Goal: Navigation & Orientation: Find specific page/section

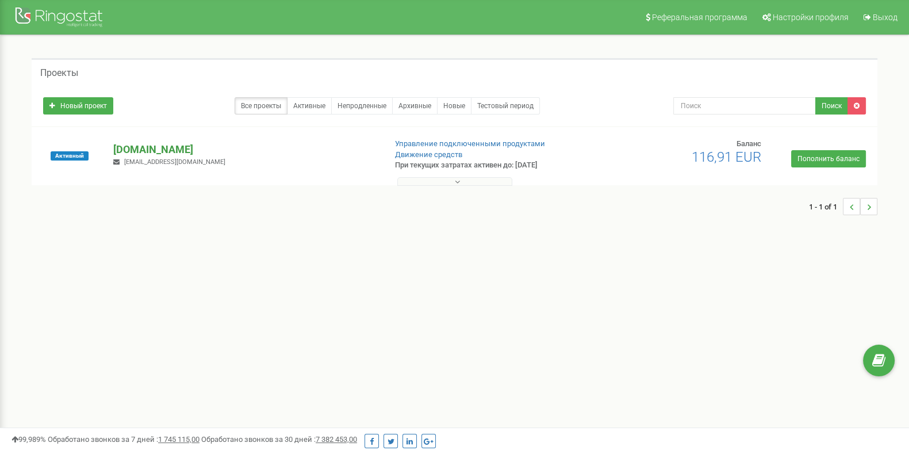
click at [165, 150] on p "[DOMAIN_NAME]" at bounding box center [244, 149] width 263 height 15
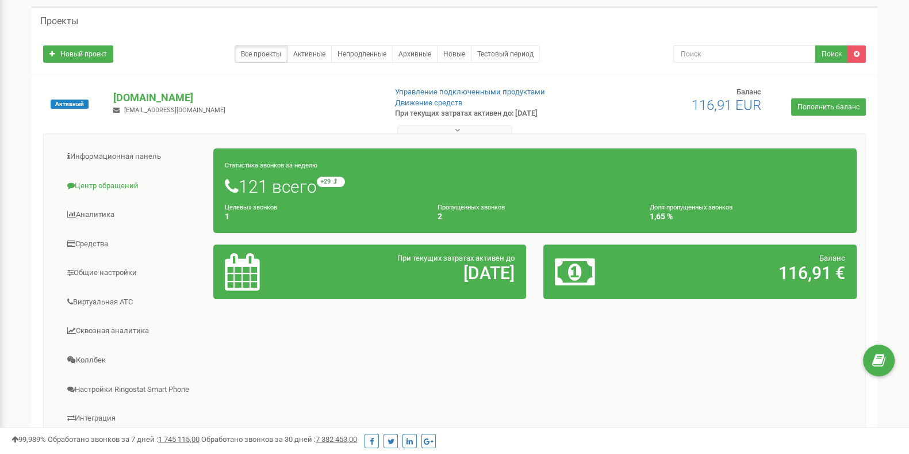
scroll to position [71, 0]
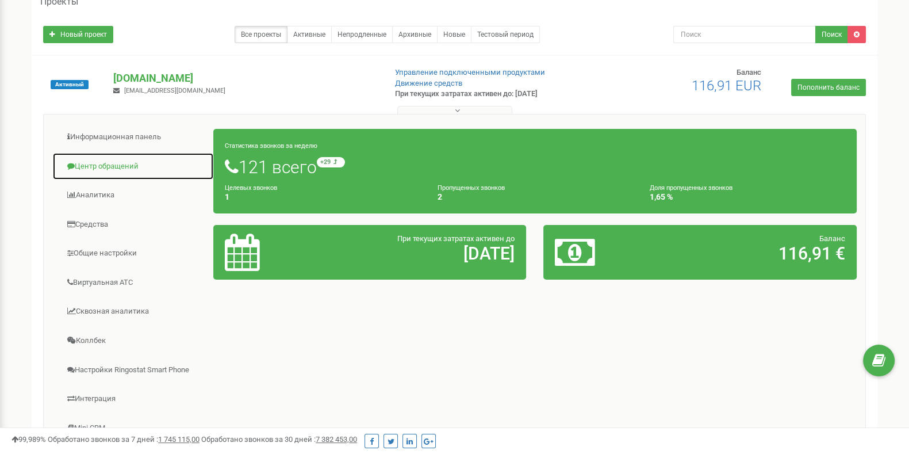
click at [112, 162] on link "Центр обращений" at bounding box center [133, 166] width 162 height 28
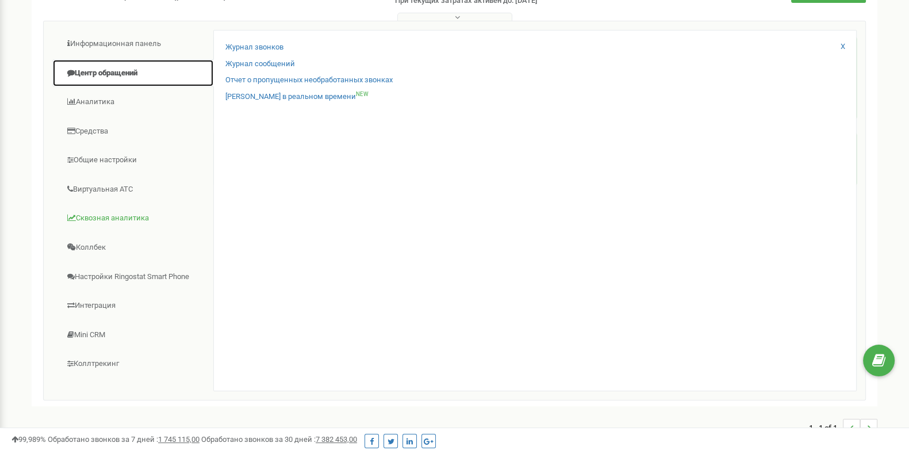
scroll to position [143, 0]
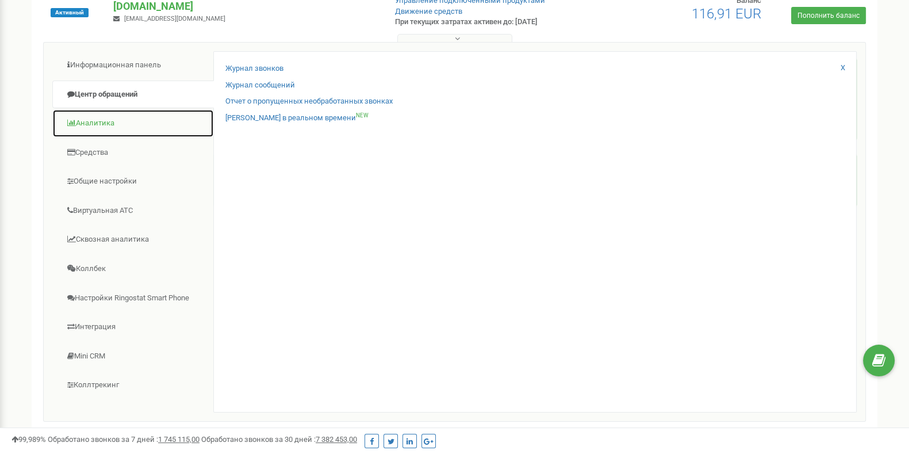
click at [108, 125] on link "Аналитика" at bounding box center [133, 123] width 162 height 28
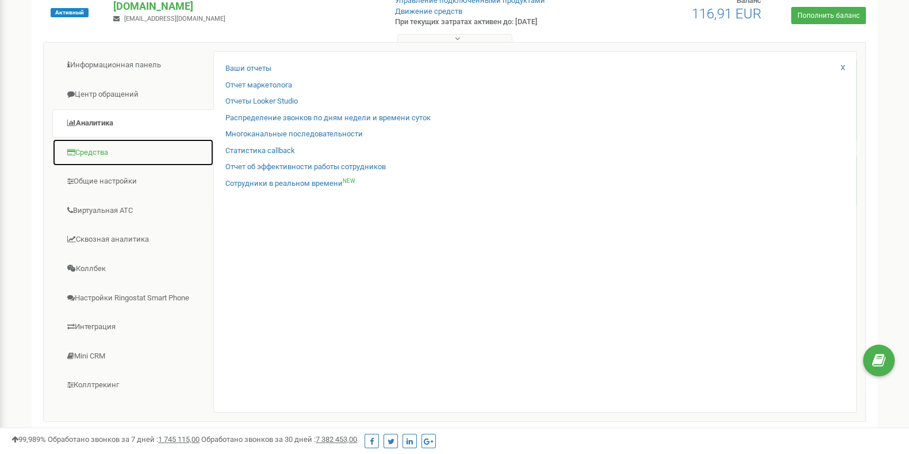
click at [97, 152] on link "Средства" at bounding box center [133, 153] width 162 height 28
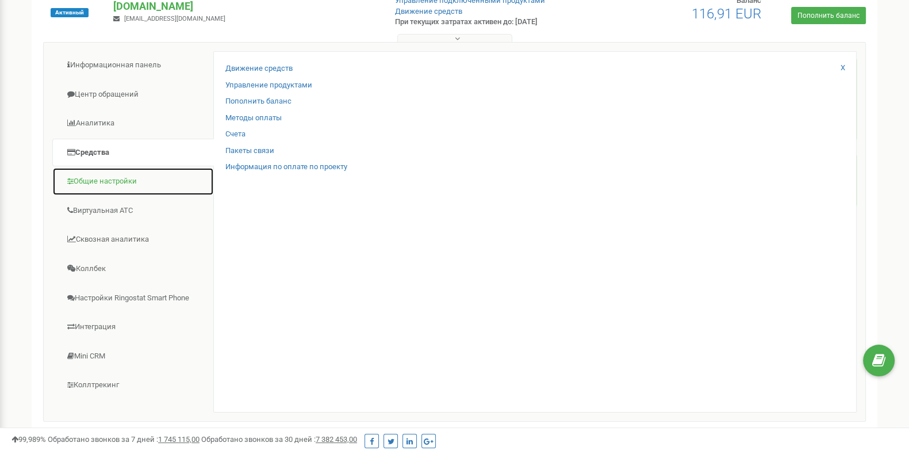
click at [102, 176] on link "Общие настройки" at bounding box center [133, 181] width 162 height 28
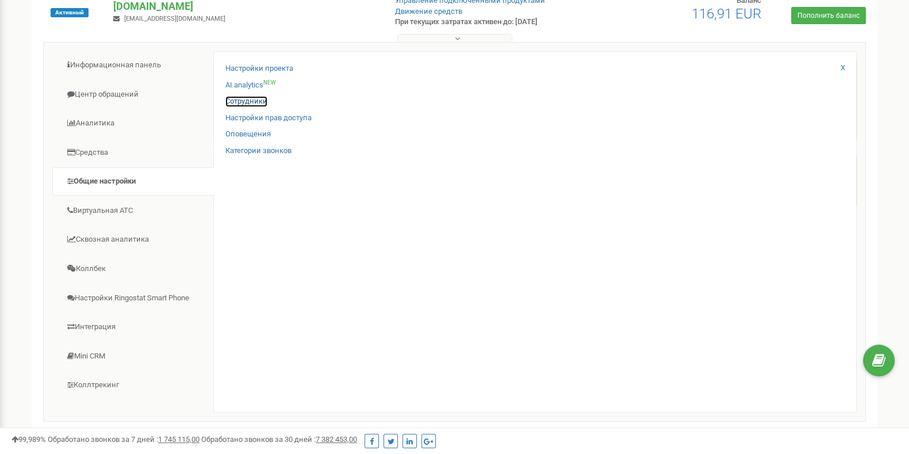
click at [240, 101] on link "Сотрудники" at bounding box center [246, 101] width 42 height 11
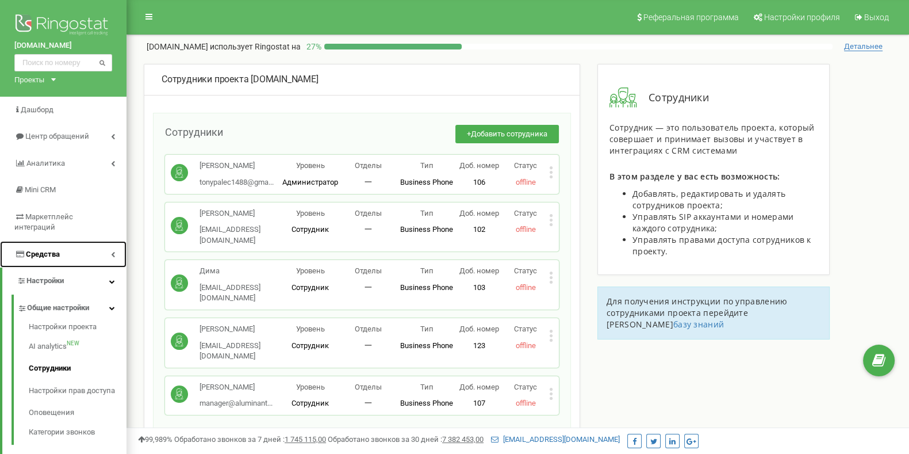
click at [35, 241] on link "Средства" at bounding box center [63, 254] width 126 height 27
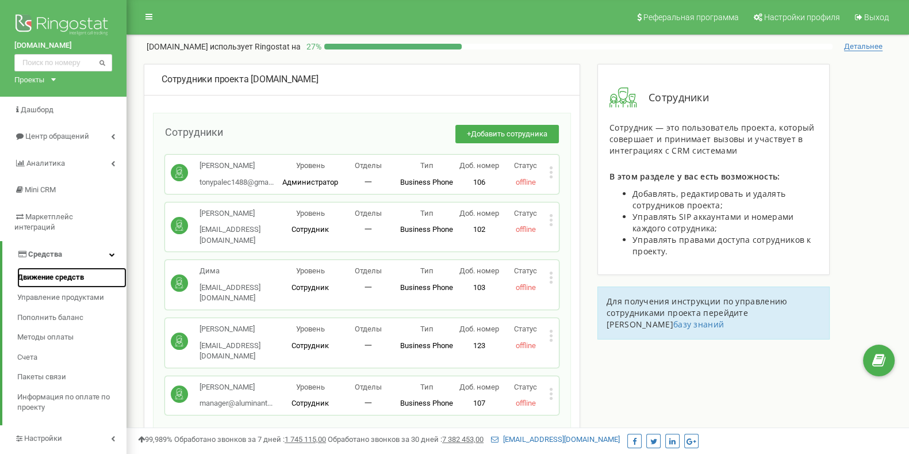
click at [43, 272] on span "Движение средств" at bounding box center [50, 277] width 67 height 11
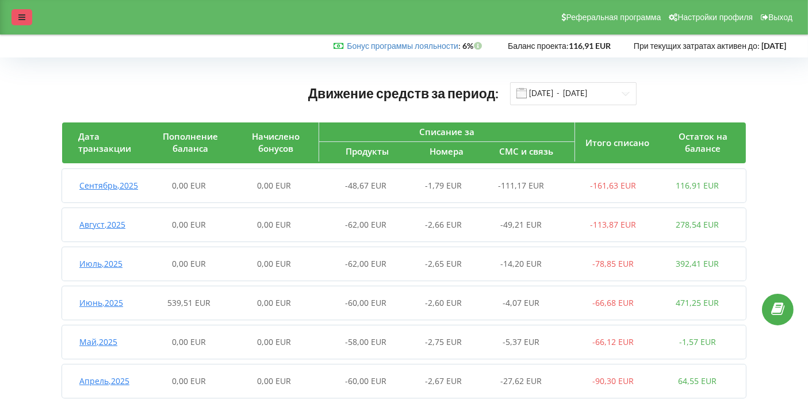
click at [19, 14] on icon at bounding box center [21, 17] width 7 height 8
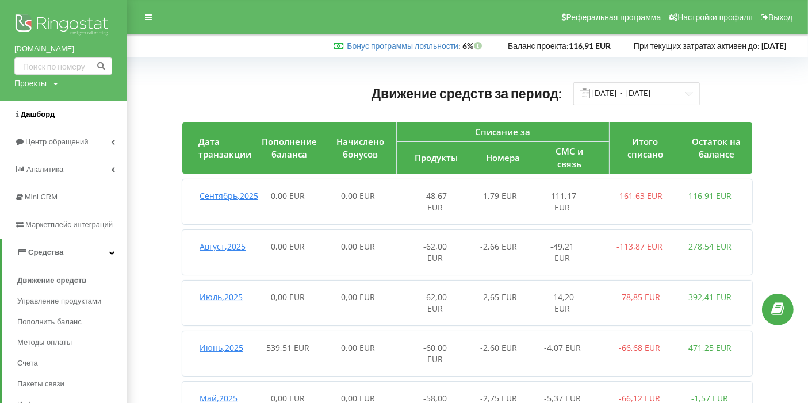
click at [37, 112] on span "Дашборд" at bounding box center [38, 114] width 34 height 9
